Goal: Task Accomplishment & Management: Use online tool/utility

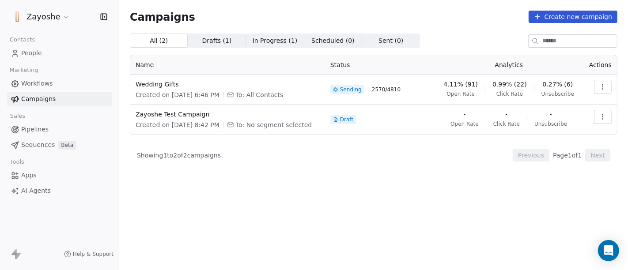
click at [37, 144] on span "Sequences" at bounding box center [38, 145] width 34 height 9
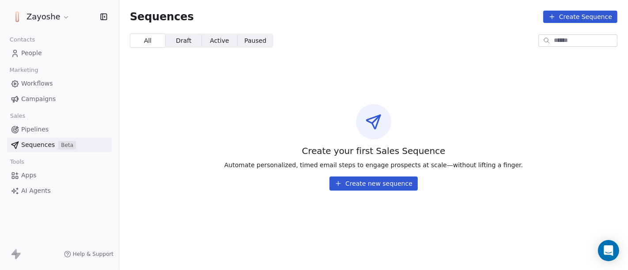
click at [39, 132] on span "Pipelines" at bounding box center [34, 129] width 27 height 9
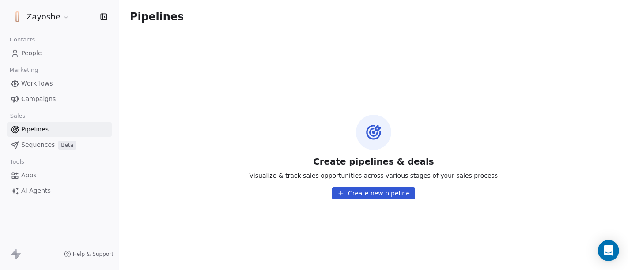
click at [46, 76] on link "Workflows" at bounding box center [59, 83] width 105 height 15
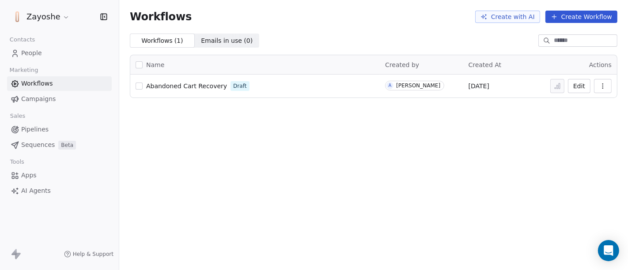
click at [33, 95] on span "Campaigns" at bounding box center [38, 99] width 34 height 9
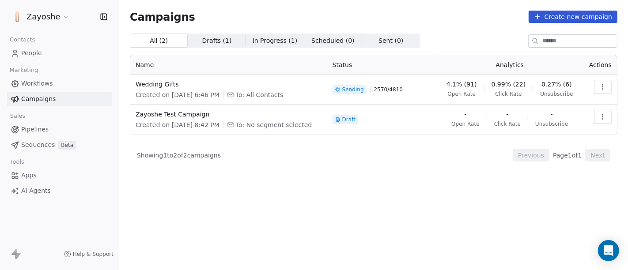
click at [33, 129] on span "Pipelines" at bounding box center [34, 129] width 27 height 9
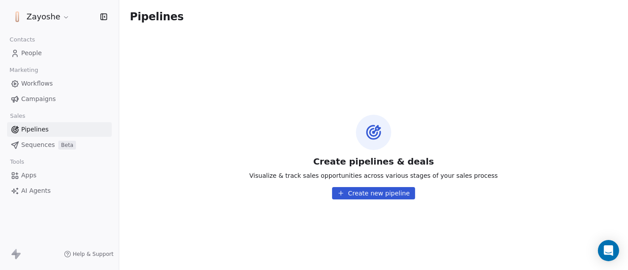
click at [33, 171] on span "Apps" at bounding box center [28, 175] width 15 height 9
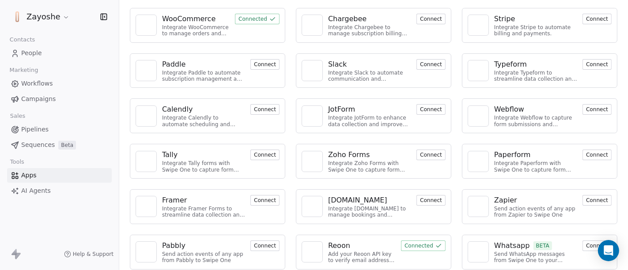
scroll to position [97, 0]
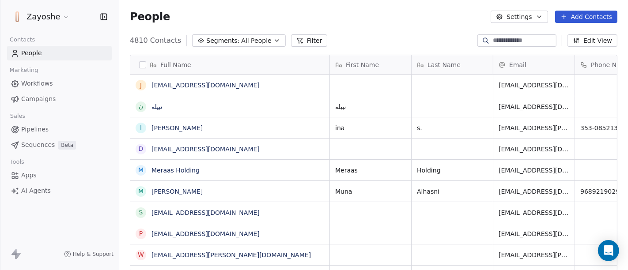
scroll to position [231, 501]
click at [20, 167] on span "Tools" at bounding box center [17, 162] width 22 height 13
click at [29, 176] on span "Apps" at bounding box center [28, 175] width 15 height 9
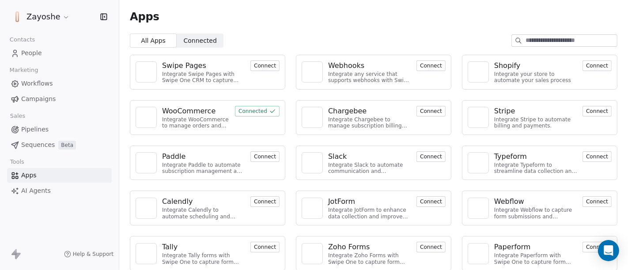
click at [34, 51] on span "People" at bounding box center [31, 53] width 21 height 9
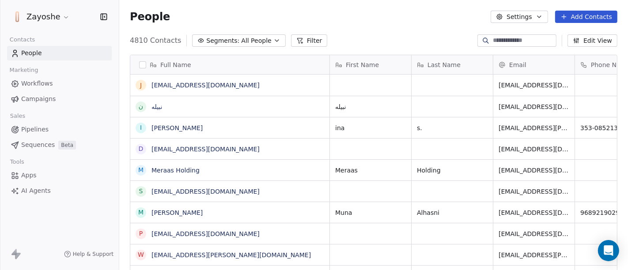
scroll to position [231, 501]
click at [274, 43] on icon "button" at bounding box center [277, 40] width 7 height 7
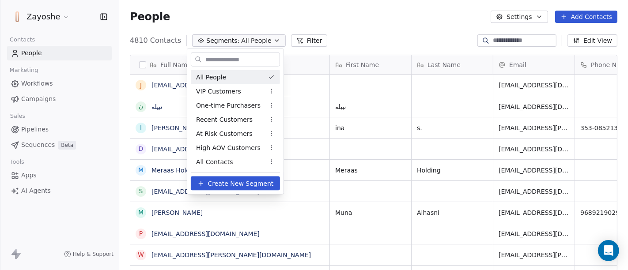
click at [304, 42] on html "Zayoshe Contacts People Marketing Workflows Campaigns Sales Pipelines Sequences…" at bounding box center [314, 135] width 628 height 270
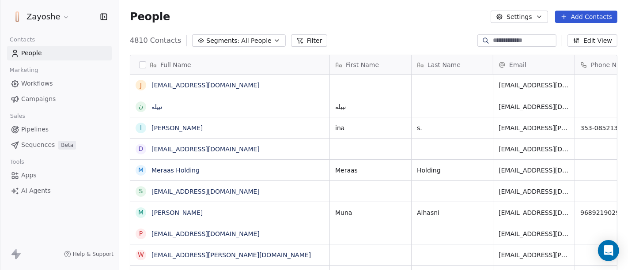
click at [304, 42] on button "Filter" at bounding box center [309, 40] width 37 height 12
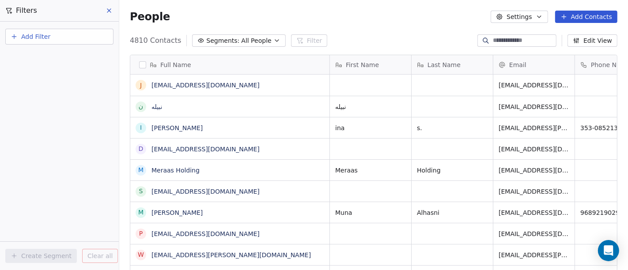
click at [255, 38] on span "All People" at bounding box center [256, 40] width 30 height 9
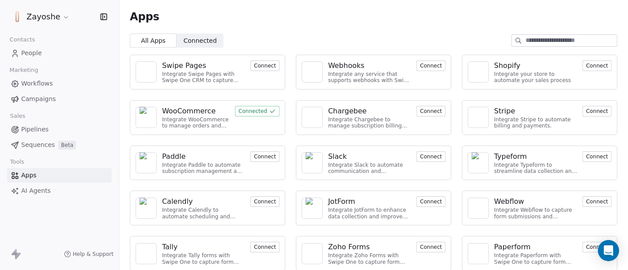
click at [49, 84] on span "Workflows" at bounding box center [37, 83] width 32 height 9
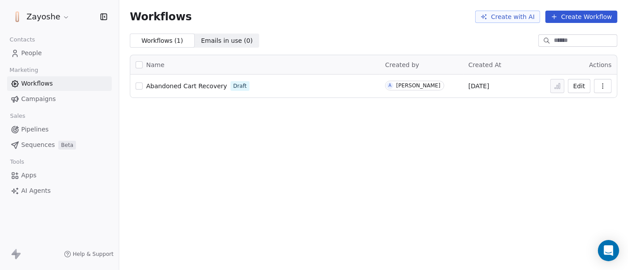
click at [42, 103] on span "Campaigns" at bounding box center [38, 99] width 34 height 9
click at [37, 171] on link "Apps" at bounding box center [59, 175] width 105 height 15
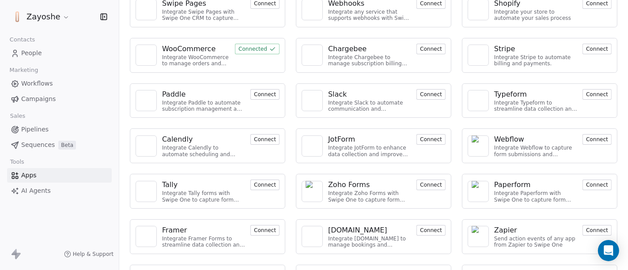
scroll to position [97, 0]
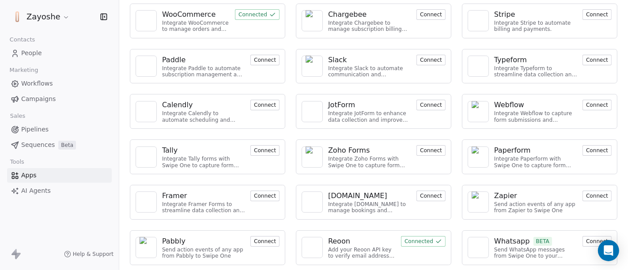
click at [586, 243] on button "Connect" at bounding box center [597, 241] width 29 height 11
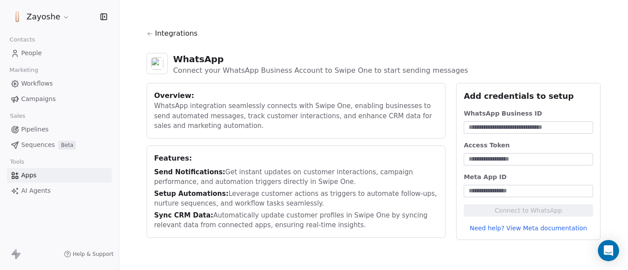
click at [506, 125] on input at bounding box center [529, 127] width 126 height 9
click at [501, 162] on input at bounding box center [529, 159] width 126 height 9
click at [511, 125] on input at bounding box center [529, 127] width 126 height 9
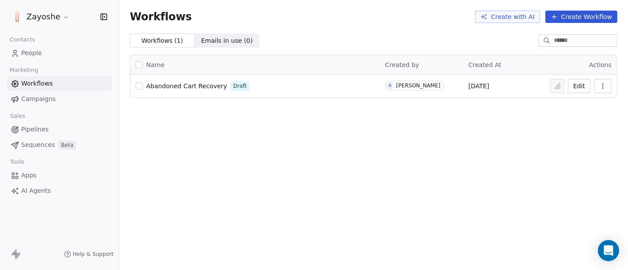
click at [29, 175] on span "Apps" at bounding box center [28, 175] width 15 height 9
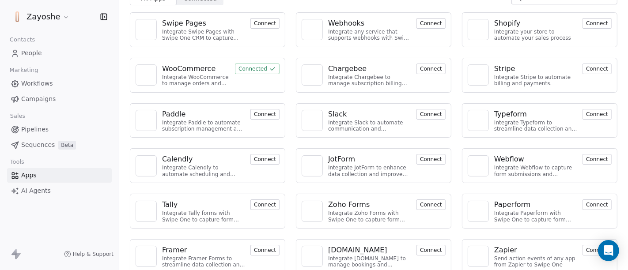
scroll to position [97, 0]
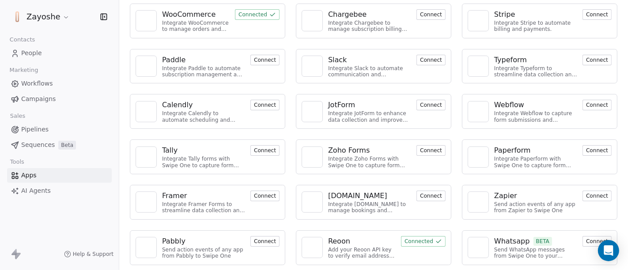
click at [589, 237] on button "Connect" at bounding box center [597, 241] width 29 height 11
